Goal: Transaction & Acquisition: Subscribe to service/newsletter

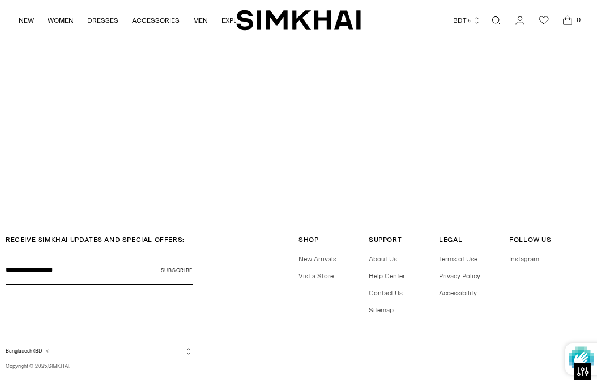
scroll to position [2306, 0]
click at [161, 256] on button "Subscribe" at bounding box center [177, 270] width 32 height 28
click at [169, 256] on button "Subscribe" at bounding box center [177, 270] width 32 height 28
click at [172, 256] on button "Subscribe" at bounding box center [177, 270] width 32 height 28
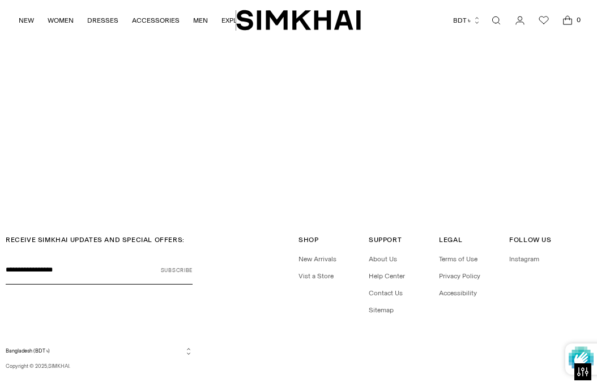
click at [172, 256] on button "Subscribe" at bounding box center [177, 270] width 32 height 28
click at [170, 256] on button "Subscribe" at bounding box center [177, 270] width 32 height 28
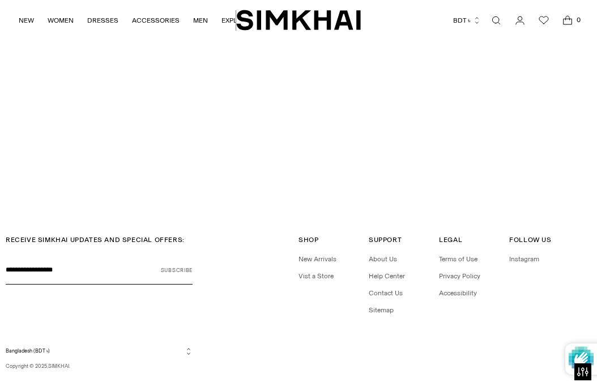
click at [170, 256] on button "Subscribe" at bounding box center [177, 270] width 32 height 28
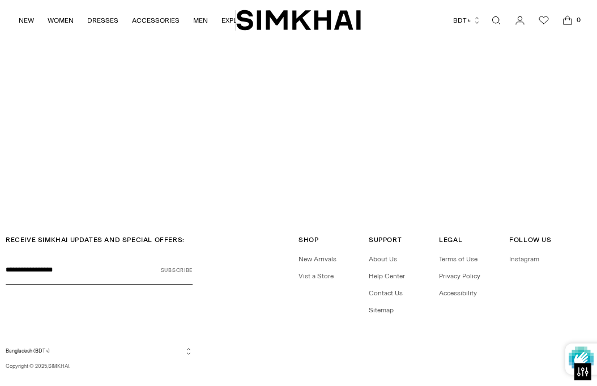
click at [170, 256] on button "Subscribe" at bounding box center [177, 270] width 32 height 28
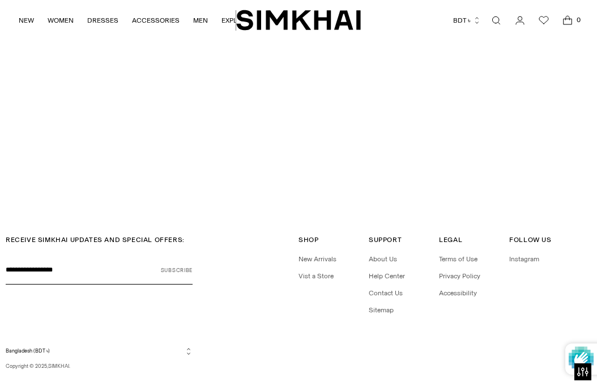
click at [170, 256] on button "Subscribe" at bounding box center [177, 270] width 32 height 28
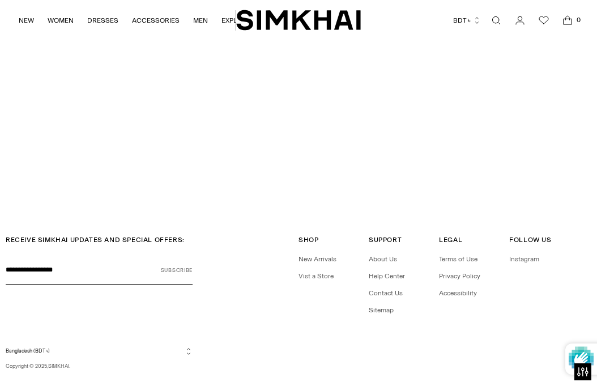
click at [170, 256] on button "Subscribe" at bounding box center [177, 270] width 32 height 28
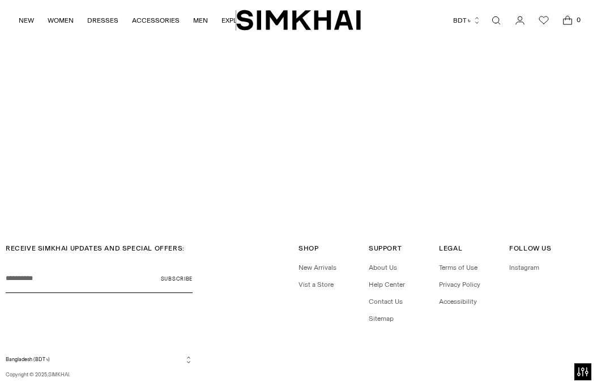
scroll to position [2306, 0]
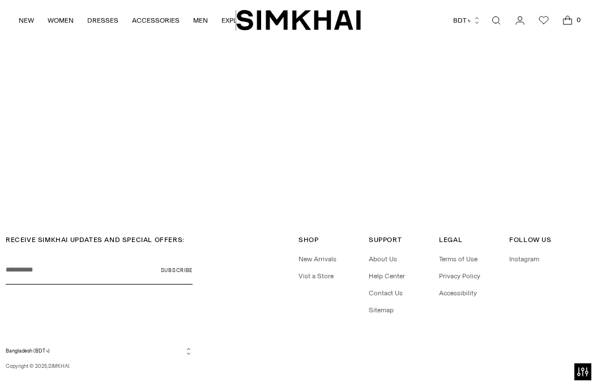
paste input "**********"
type input "**********"
click at [185, 256] on button "Subscribe" at bounding box center [177, 270] width 32 height 28
click at [169, 256] on button "Subscribe" at bounding box center [177, 270] width 32 height 28
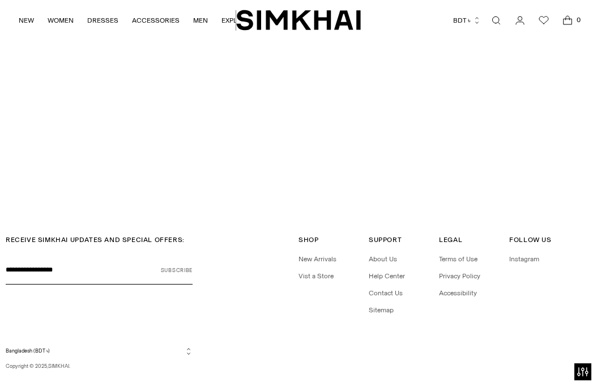
click at [169, 256] on button "Subscribe" at bounding box center [177, 270] width 32 height 28
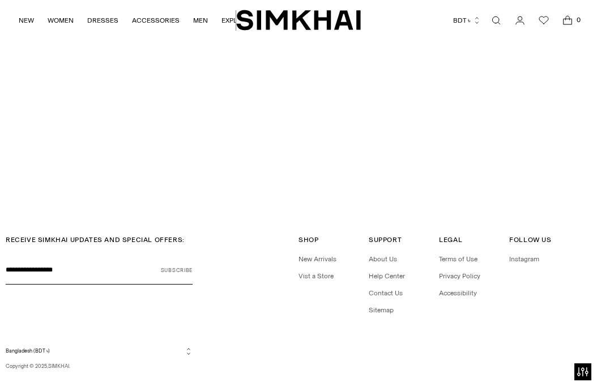
click at [169, 256] on button "Subscribe" at bounding box center [177, 270] width 32 height 28
